Goal: Complete application form

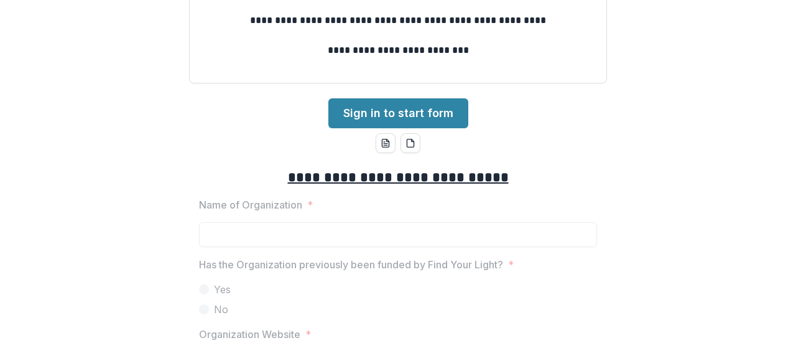
scroll to position [203, 0]
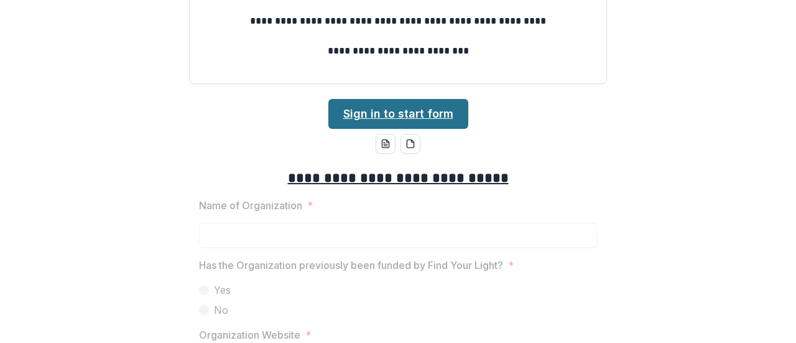
click at [422, 105] on link "Sign in to start form" at bounding box center [398, 114] width 140 height 30
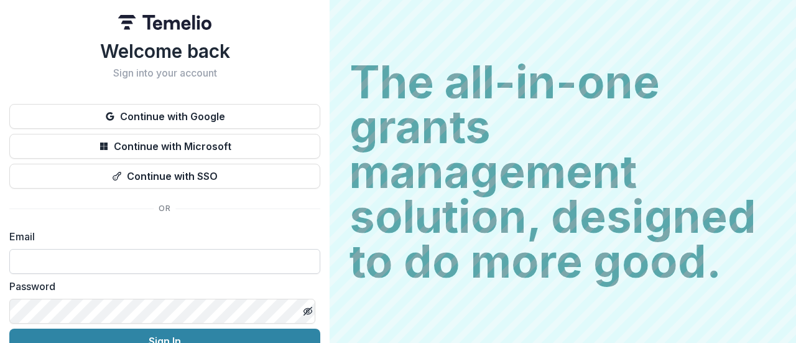
click at [134, 267] on input at bounding box center [164, 261] width 311 height 25
type input "**********"
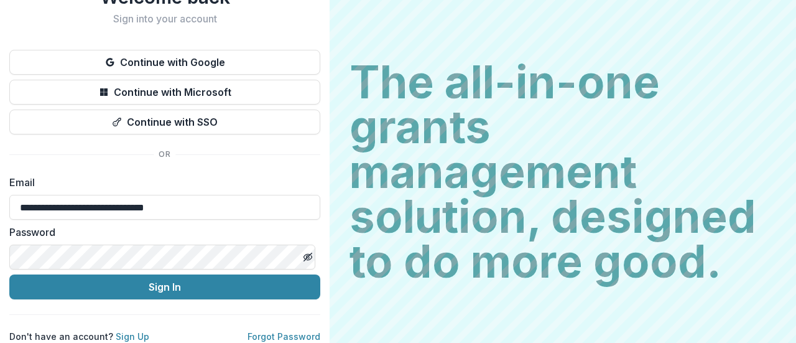
scroll to position [63, 0]
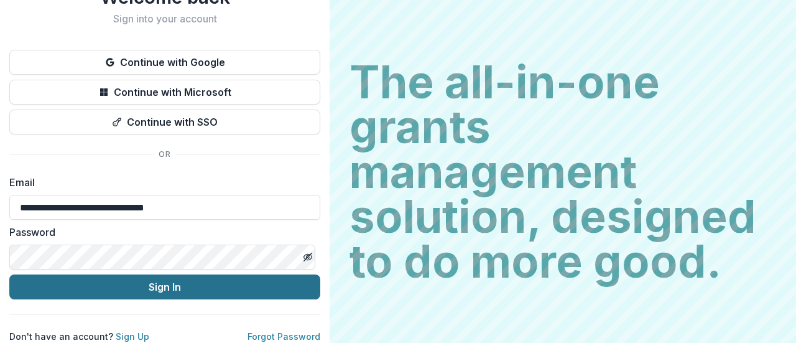
click at [194, 278] on button "Sign In" at bounding box center [164, 286] width 311 height 25
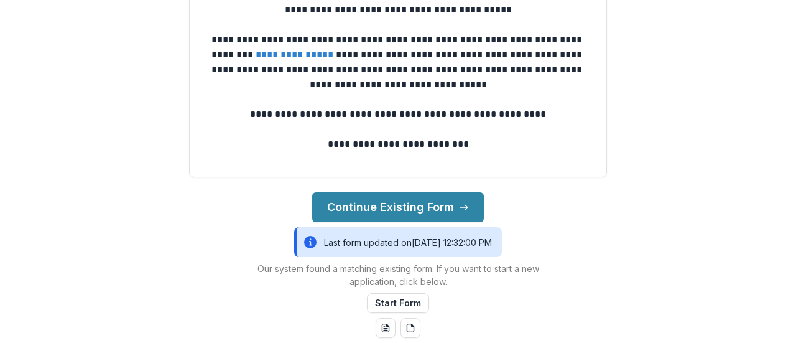
scroll to position [148, 0]
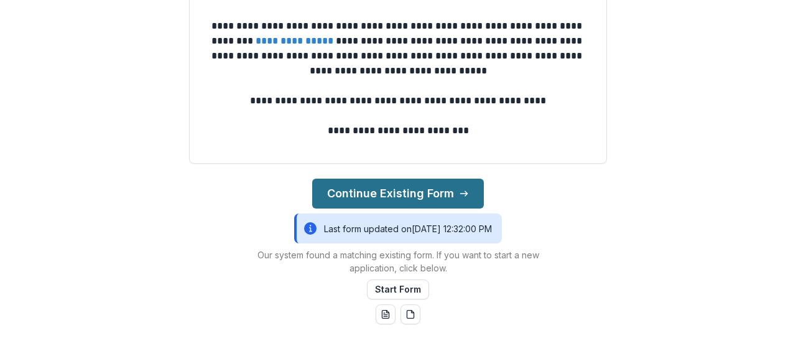
click at [420, 194] on button "Continue Existing Form" at bounding box center [398, 193] width 172 height 30
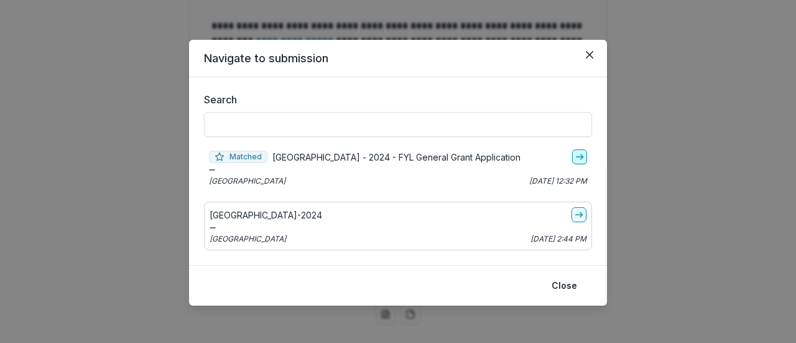
click at [576, 155] on icon "go-to" at bounding box center [580, 157] width 10 height 10
